Goal: Task Accomplishment & Management: Manage account settings

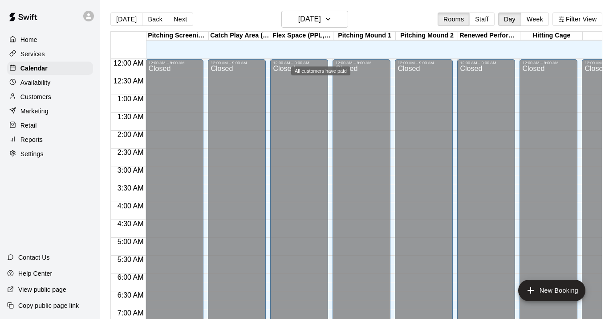
scroll to position [581, 0]
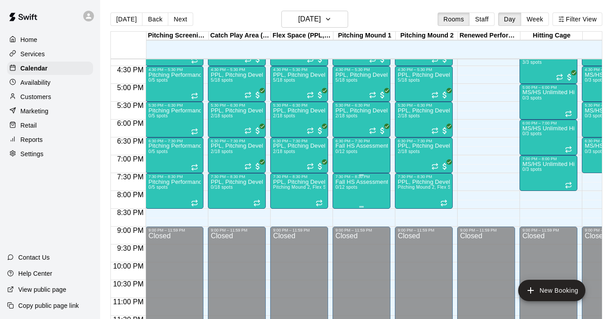
click at [344, 232] on icon "delete" at bounding box center [345, 231] width 6 height 8
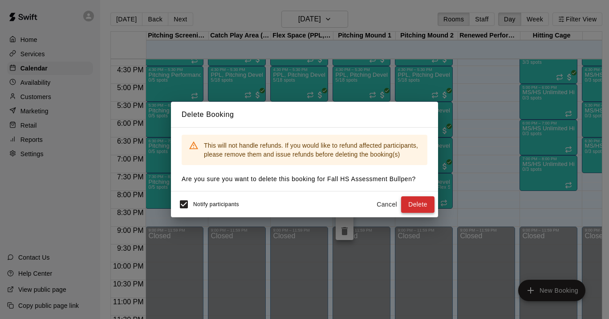
click at [421, 201] on button "Delete" at bounding box center [417, 204] width 33 height 16
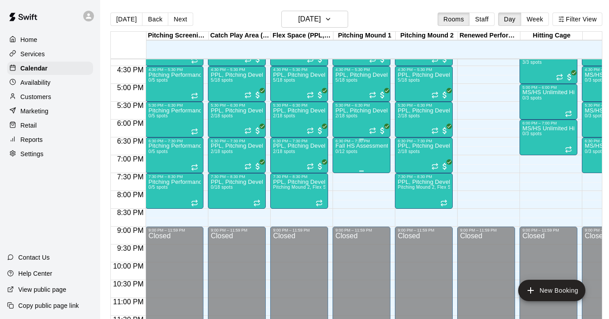
click at [372, 160] on div "Fall HS Assessment Bullpen 0/12 spots" at bounding box center [361, 302] width 53 height 319
click at [346, 199] on icon "delete" at bounding box center [344, 195] width 11 height 11
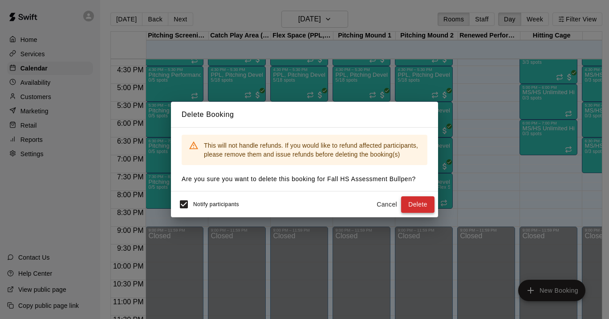
click at [406, 207] on button "Delete" at bounding box center [417, 204] width 33 height 16
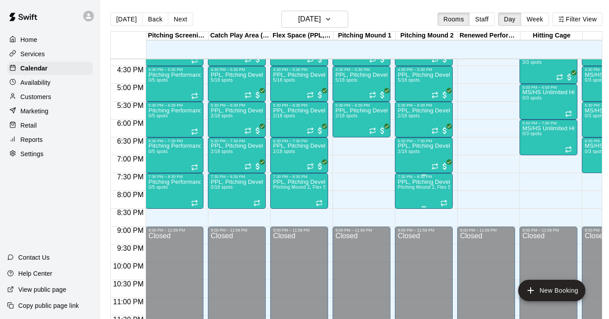
click at [411, 234] on icon "delete" at bounding box center [407, 230] width 11 height 11
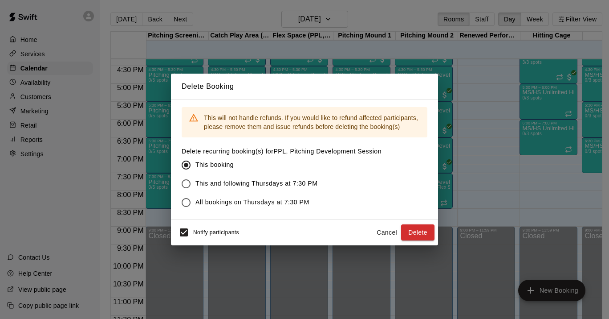
click at [411, 234] on button "Delete" at bounding box center [417, 232] width 33 height 16
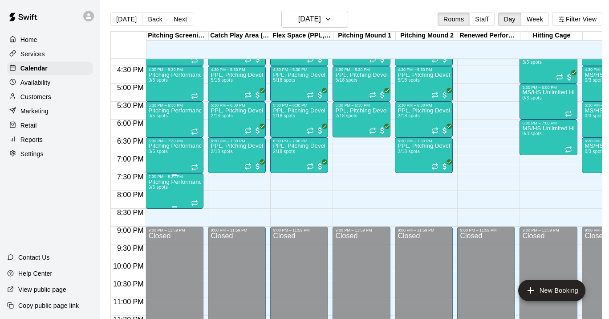
click at [157, 230] on icon "delete" at bounding box center [158, 231] width 6 height 8
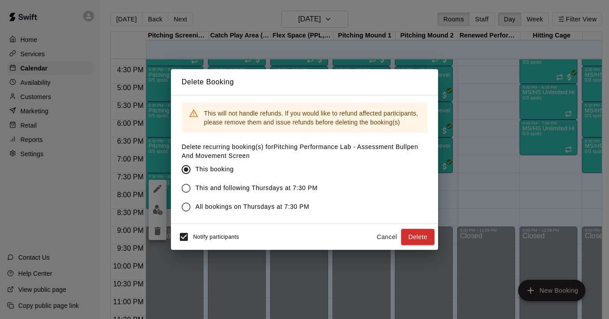
click at [429, 238] on button "Delete" at bounding box center [417, 237] width 33 height 16
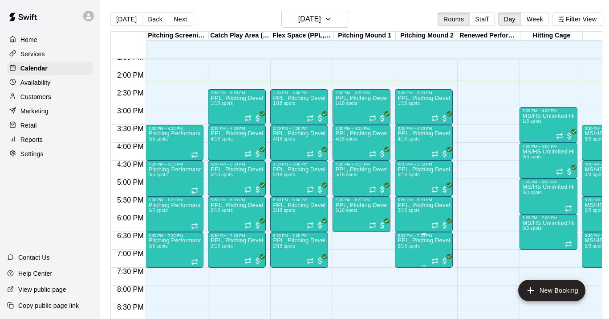
scroll to position [487, 0]
click at [182, 20] on button "Next" at bounding box center [180, 18] width 25 height 13
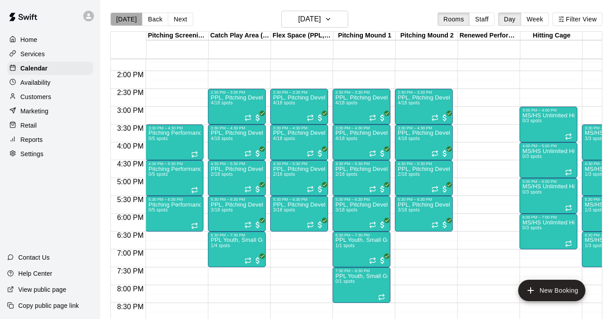
click at [130, 20] on button "[DATE]" at bounding box center [126, 18] width 32 height 13
